Goal: Information Seeking & Learning: Find contact information

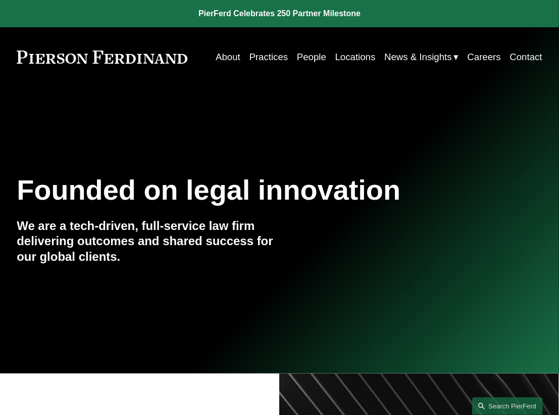
click at [316, 60] on link "People" at bounding box center [311, 56] width 29 height 19
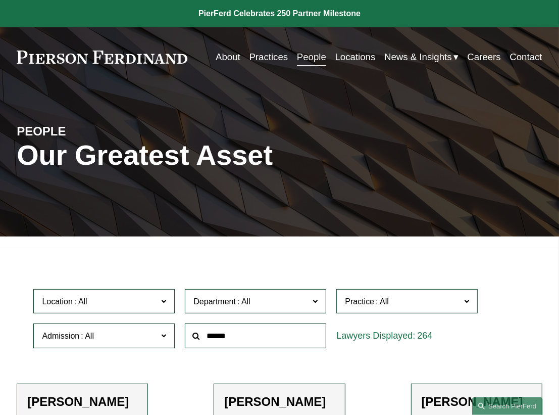
click at [280, 328] on input "text" at bounding box center [255, 335] width 141 height 25
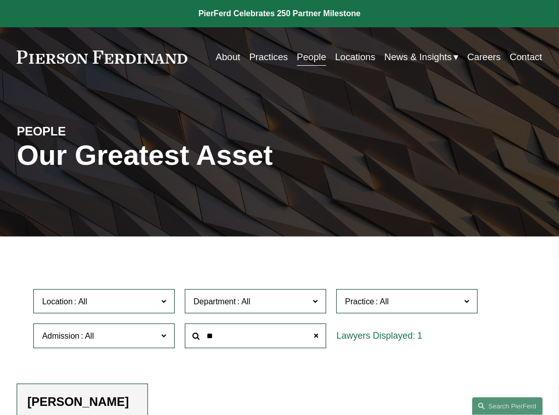
type input "*"
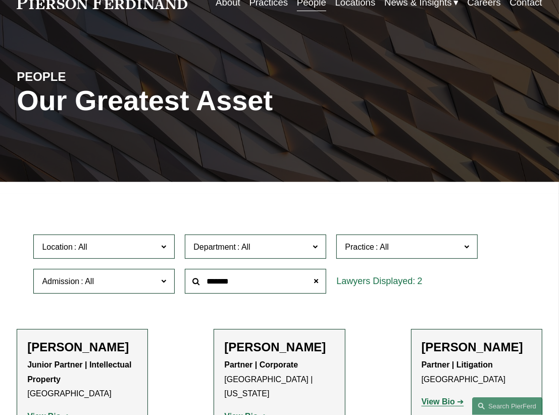
scroll to position [152, 0]
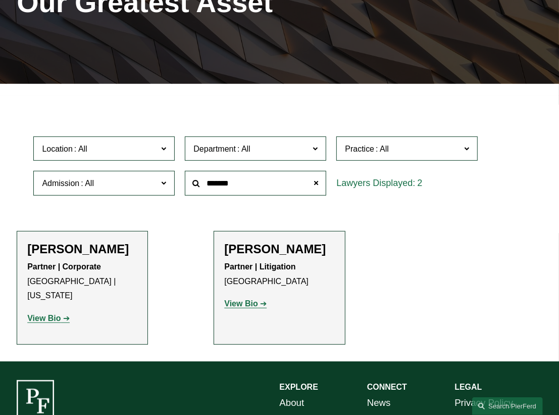
type input "*******"
click at [35, 311] on p "View Bio" at bounding box center [82, 318] width 110 height 15
click at [46, 314] on strong "View Bio" at bounding box center [43, 318] width 33 height 9
